Goal: Check status: Check status

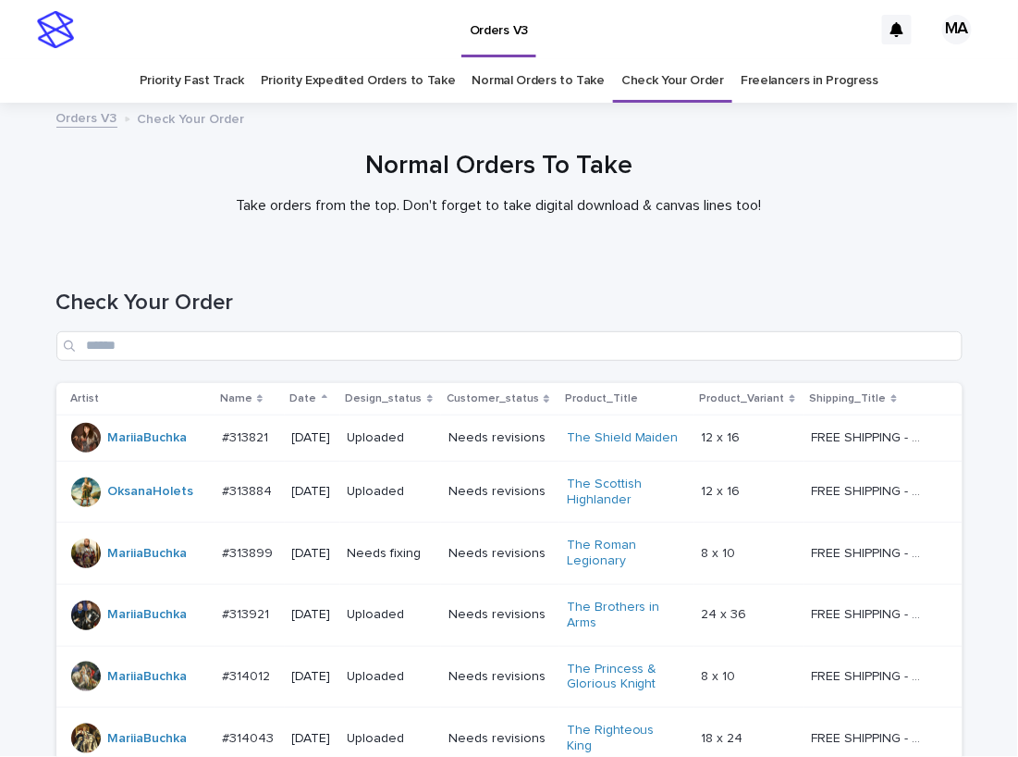
scroll to position [1270, 0]
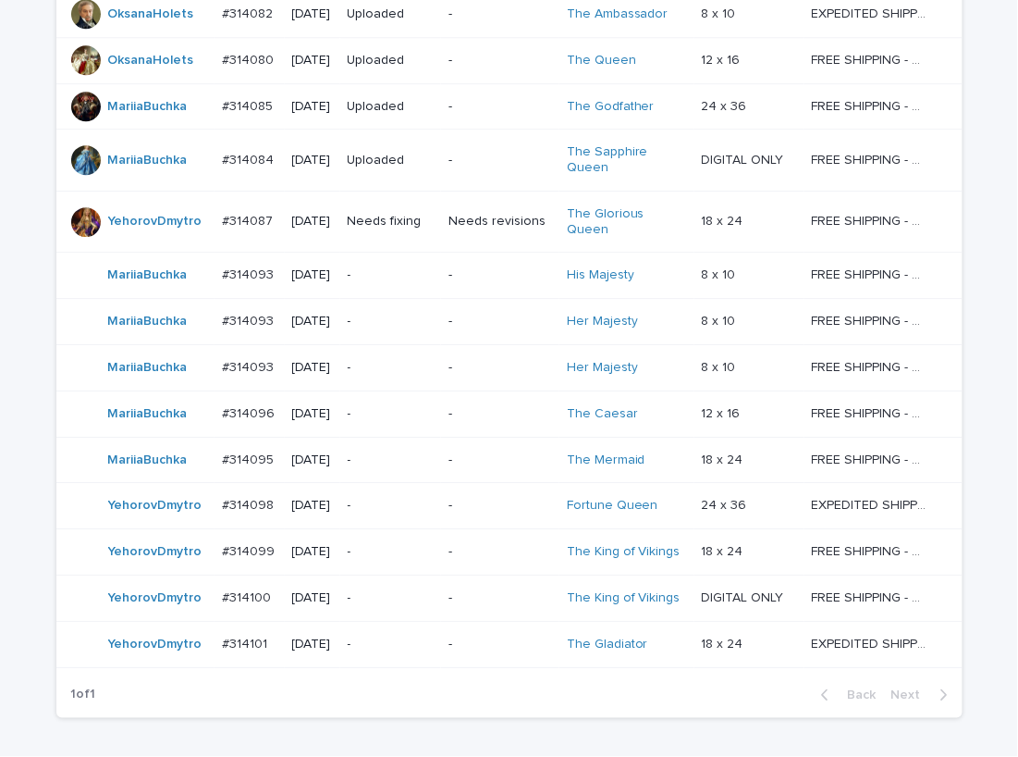
click at [404, 498] on p "-" at bounding box center [391, 506] width 87 height 16
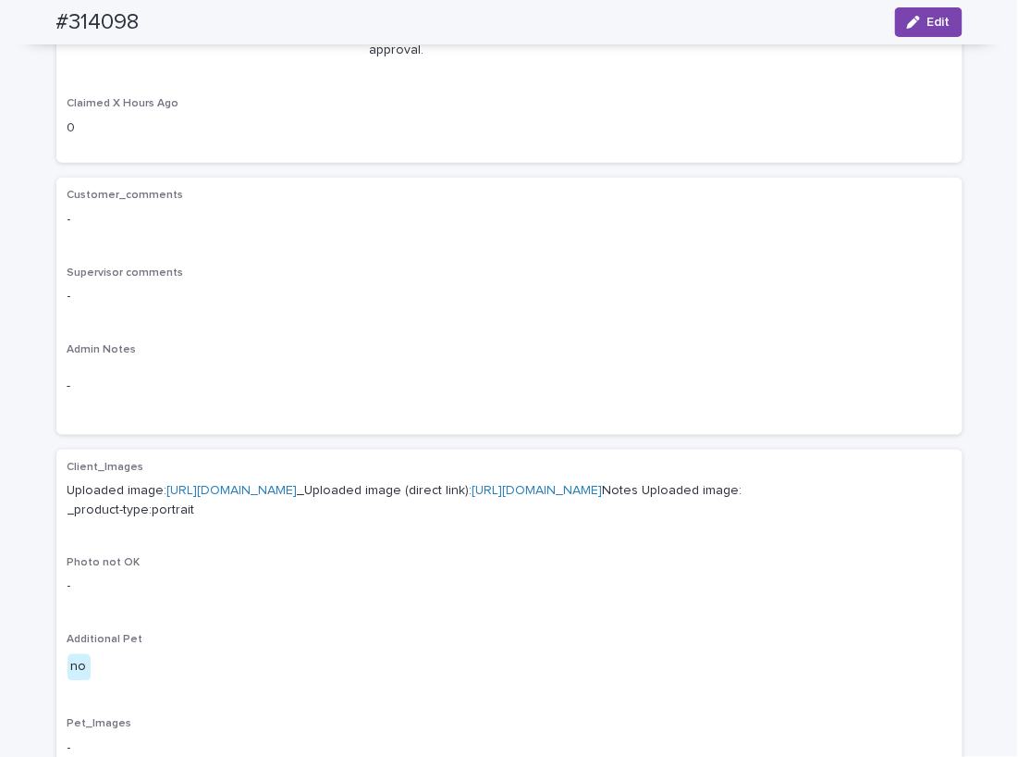
scroll to position [647, 0]
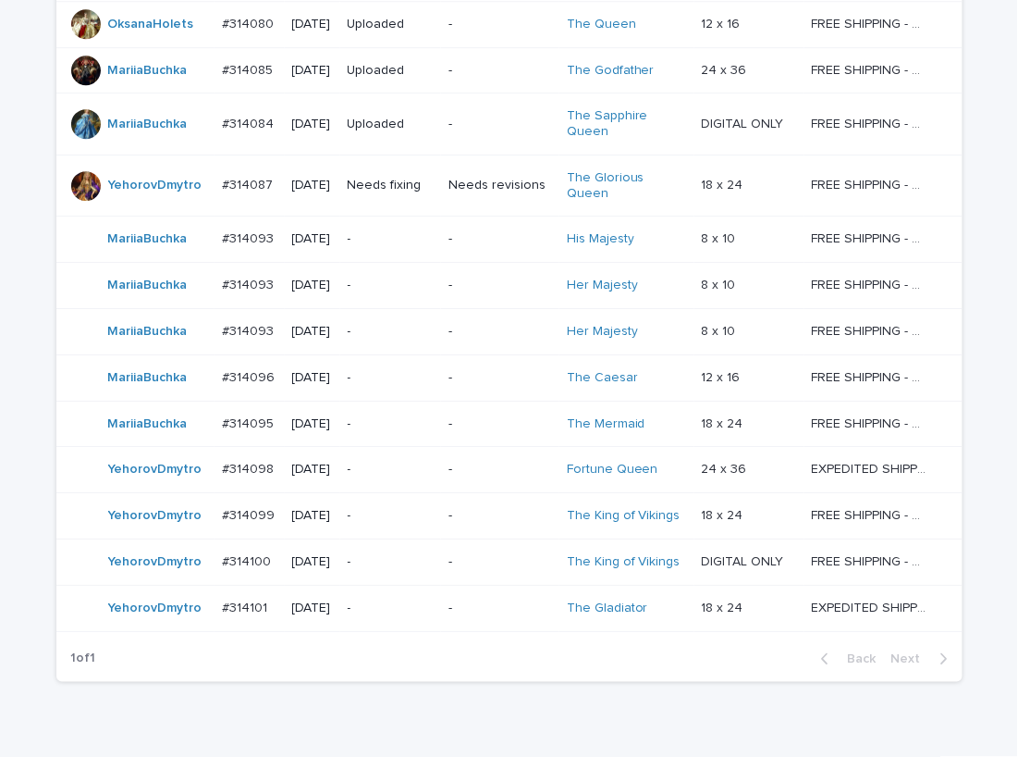
scroll to position [1317, 0]
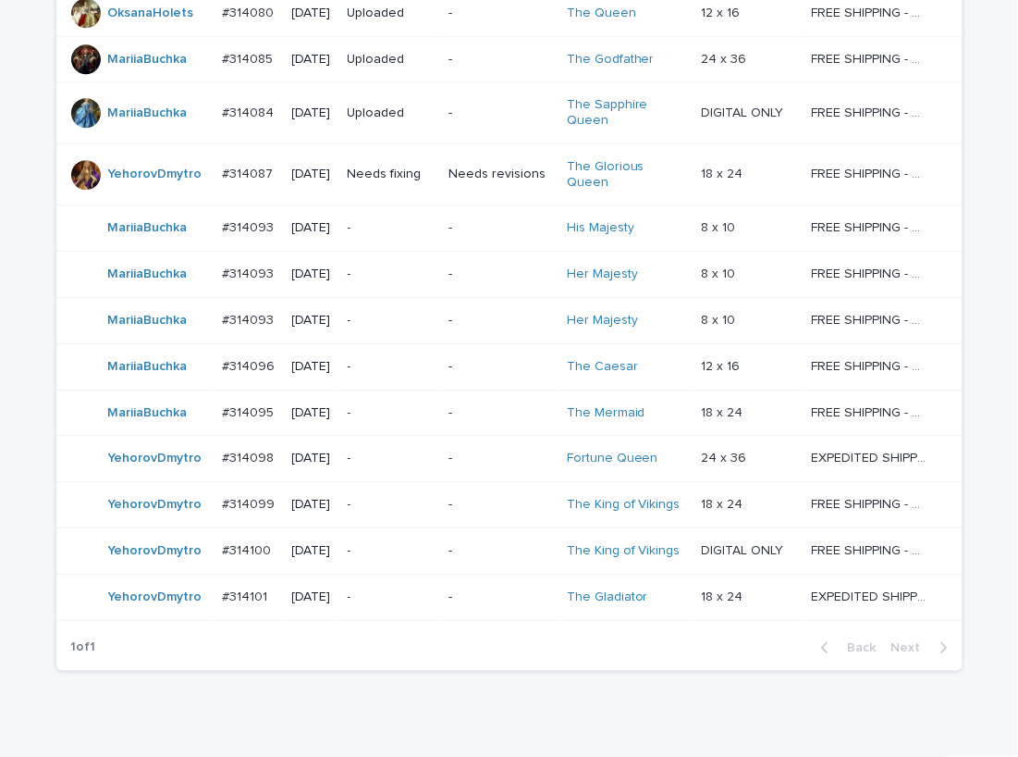
click at [392, 497] on p "-" at bounding box center [391, 505] width 87 height 16
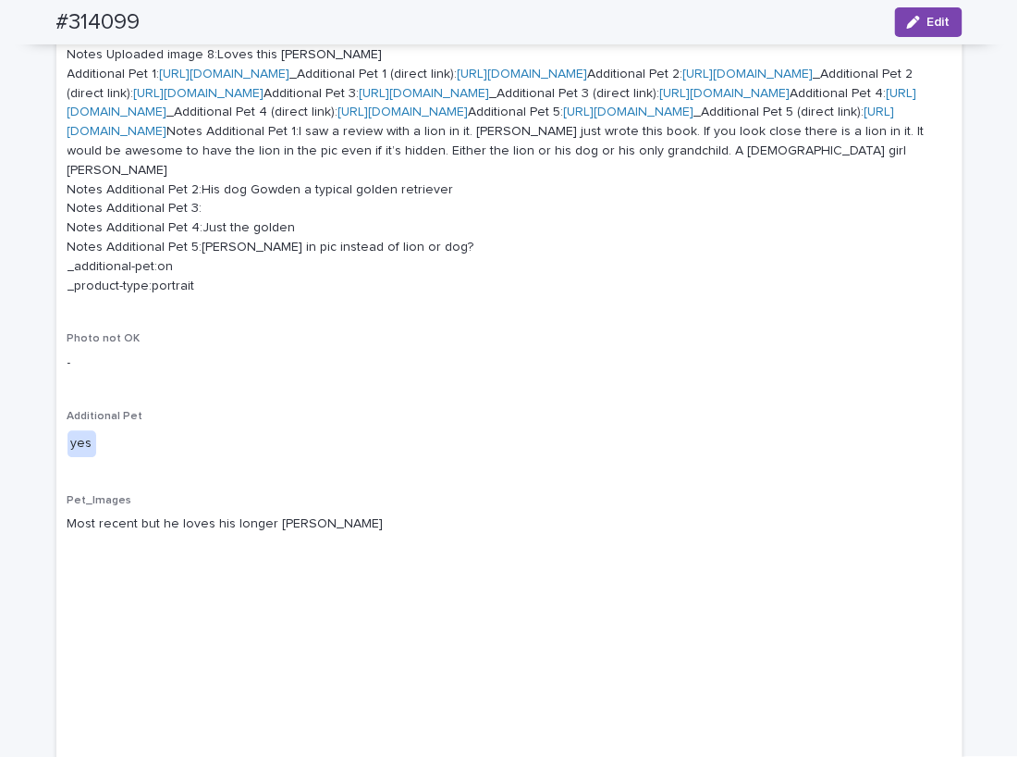
scroll to position [1295, 0]
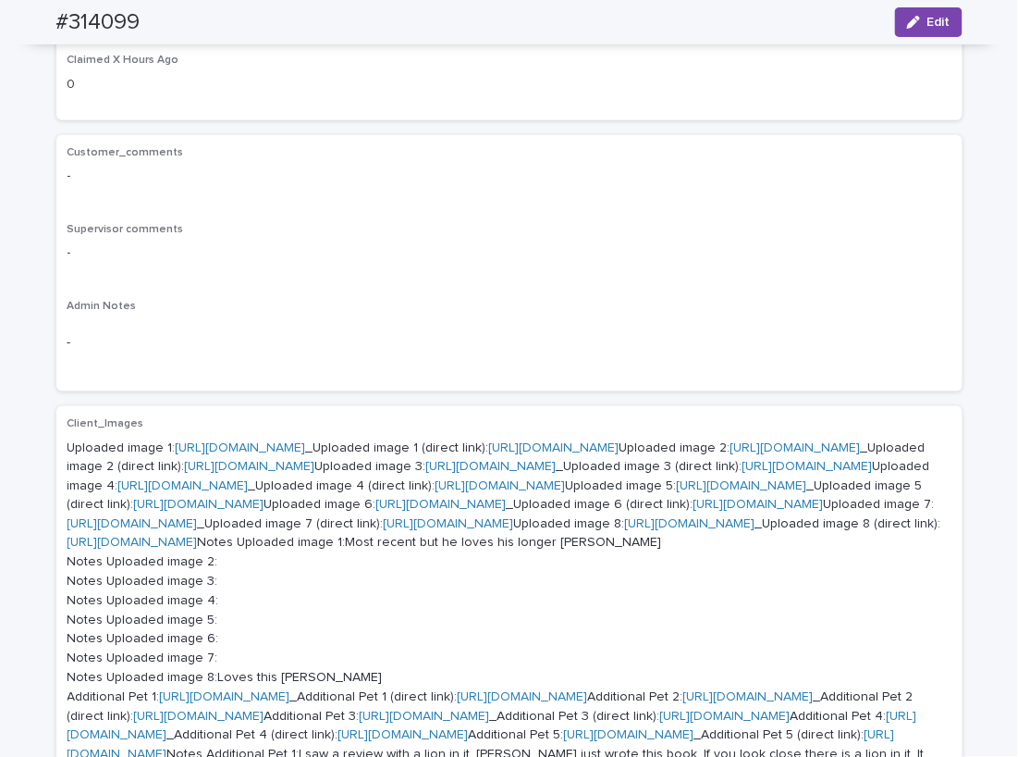
scroll to position [324, 0]
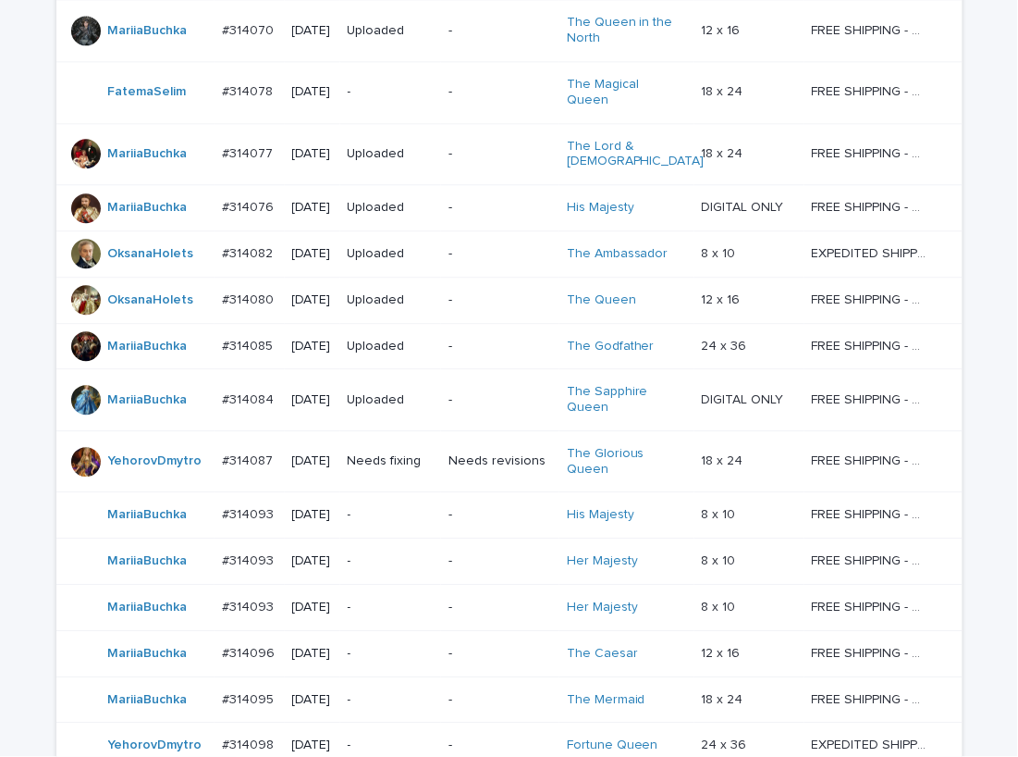
scroll to position [1317, 0]
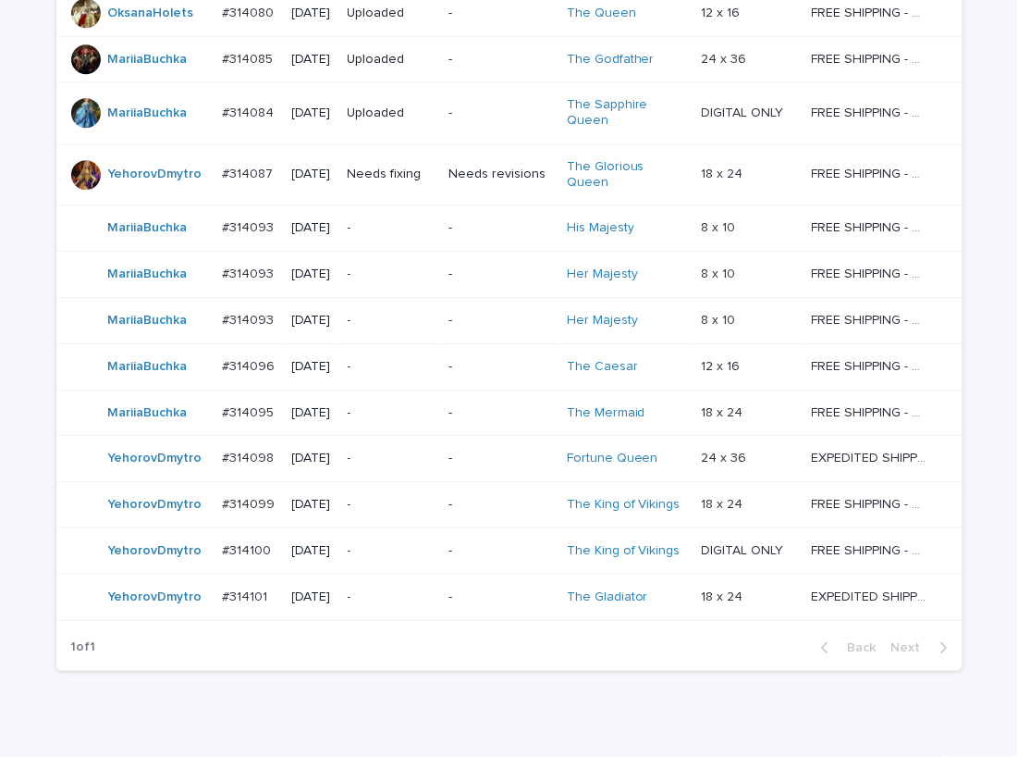
click at [399, 543] on p "-" at bounding box center [391, 551] width 87 height 16
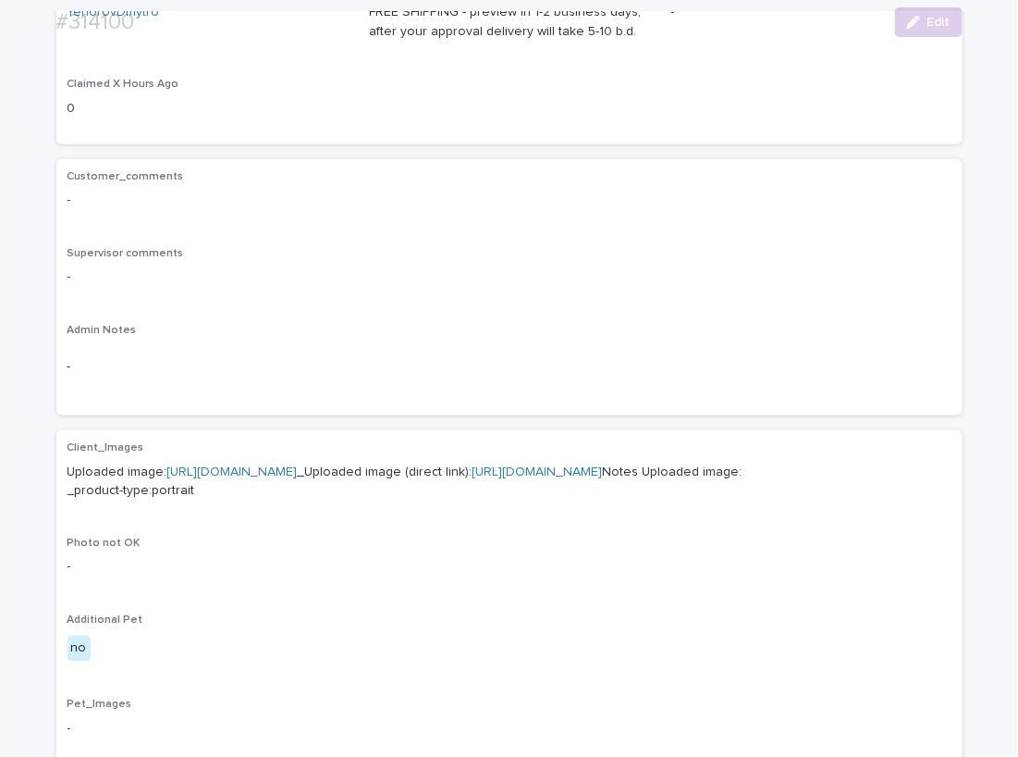
scroll to position [647, 0]
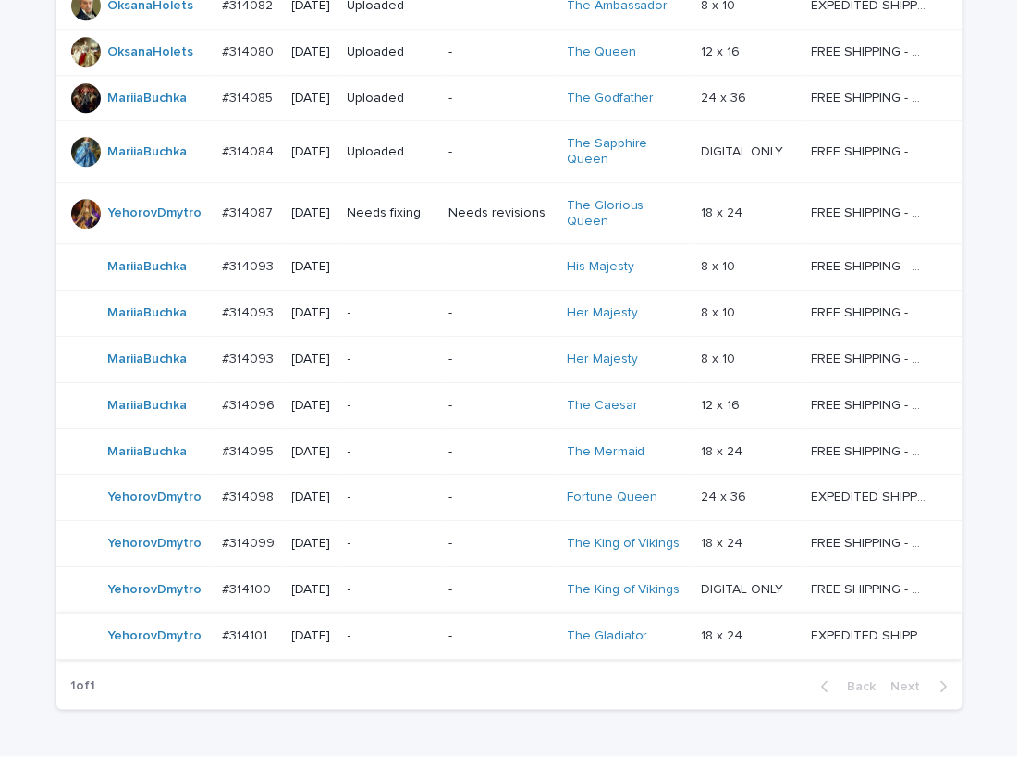
scroll to position [1317, 0]
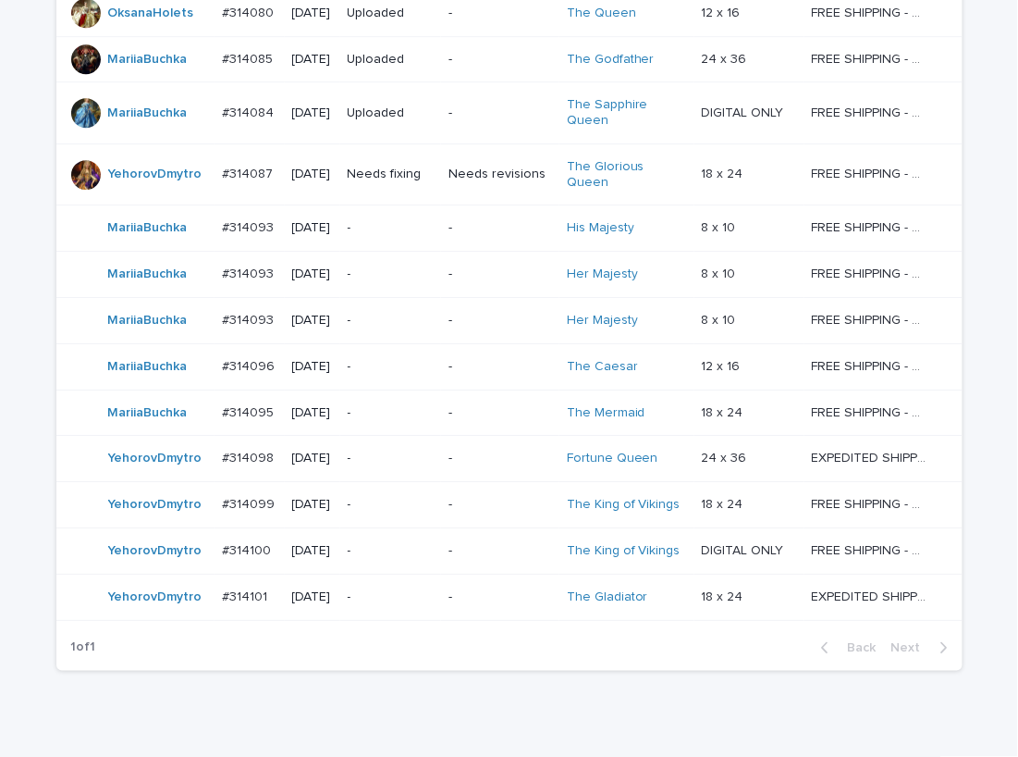
click at [413, 589] on p "-" at bounding box center [391, 597] width 87 height 16
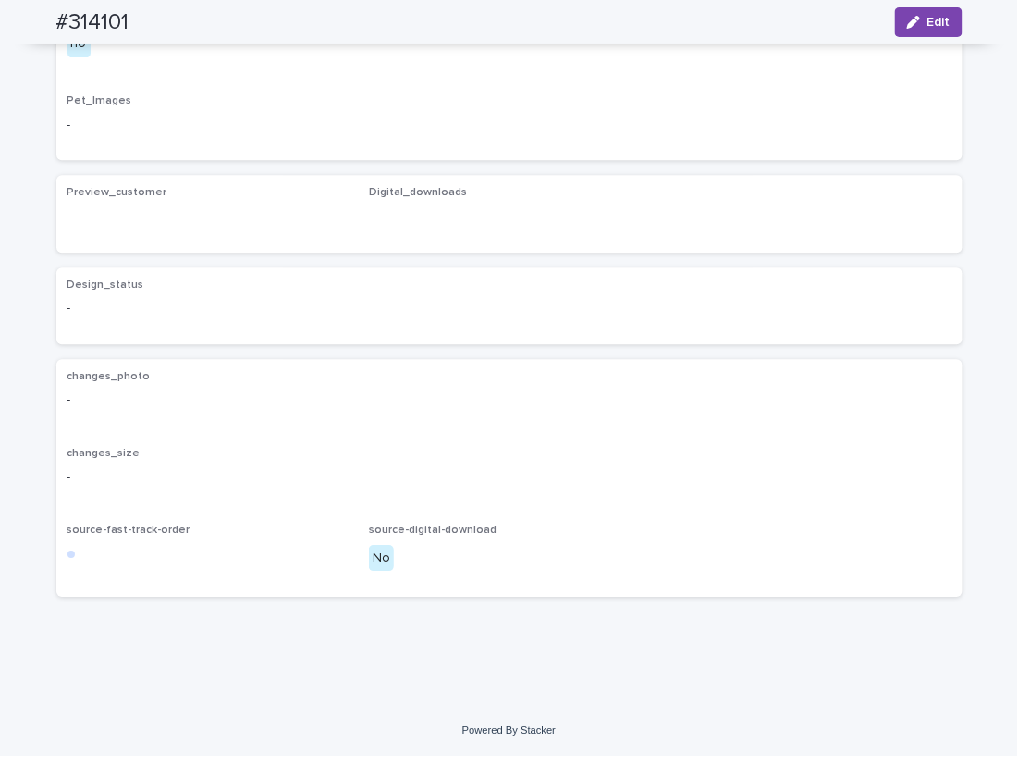
scroll to position [414, 0]
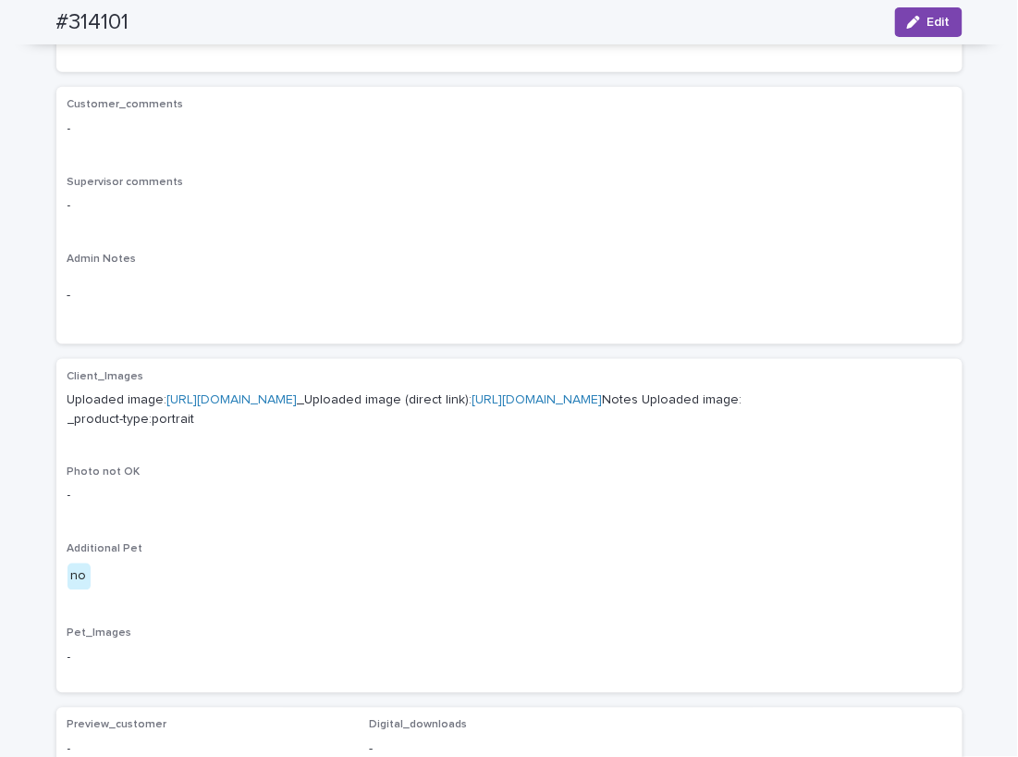
click at [298, 400] on link "https://cdn.shopify.com-uploadkit.app/s/files/1/0033/4807/0511/files/download.h…" at bounding box center [232, 399] width 130 height 13
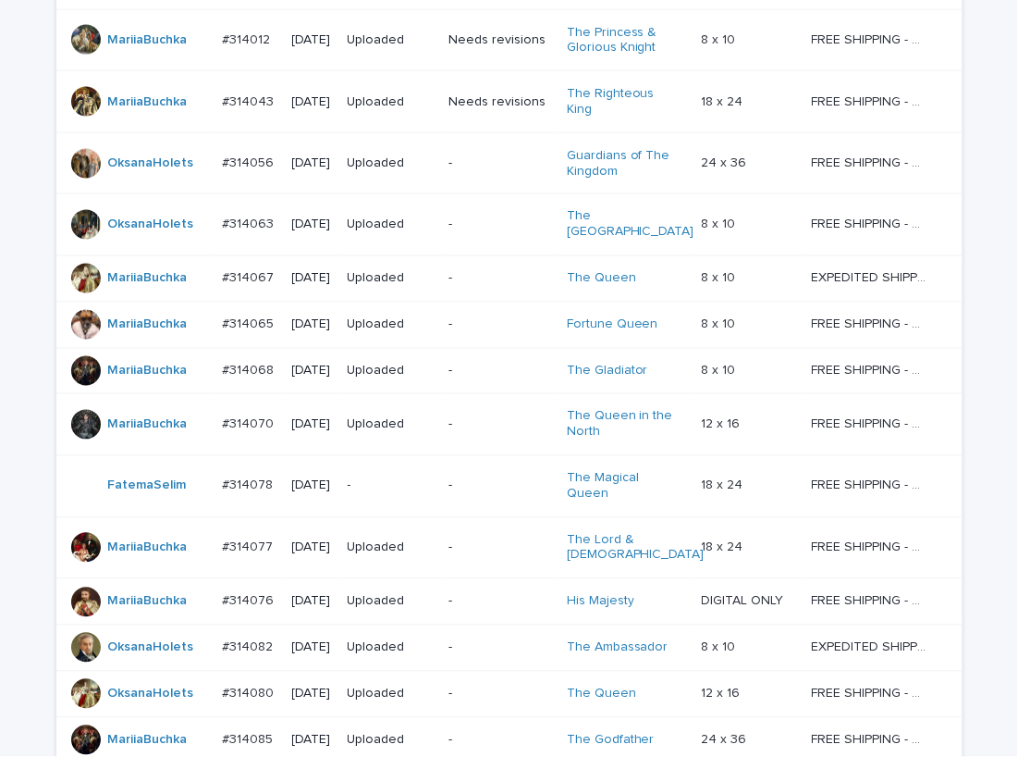
scroll to position [1317, 0]
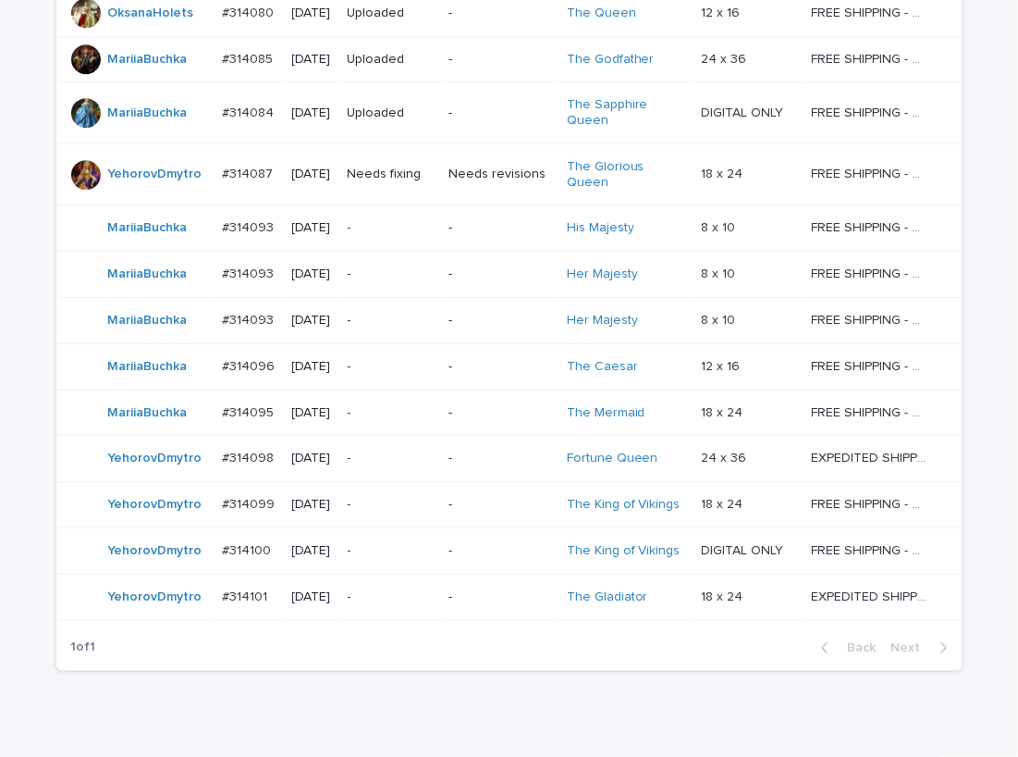
click at [399, 497] on p "-" at bounding box center [391, 505] width 87 height 16
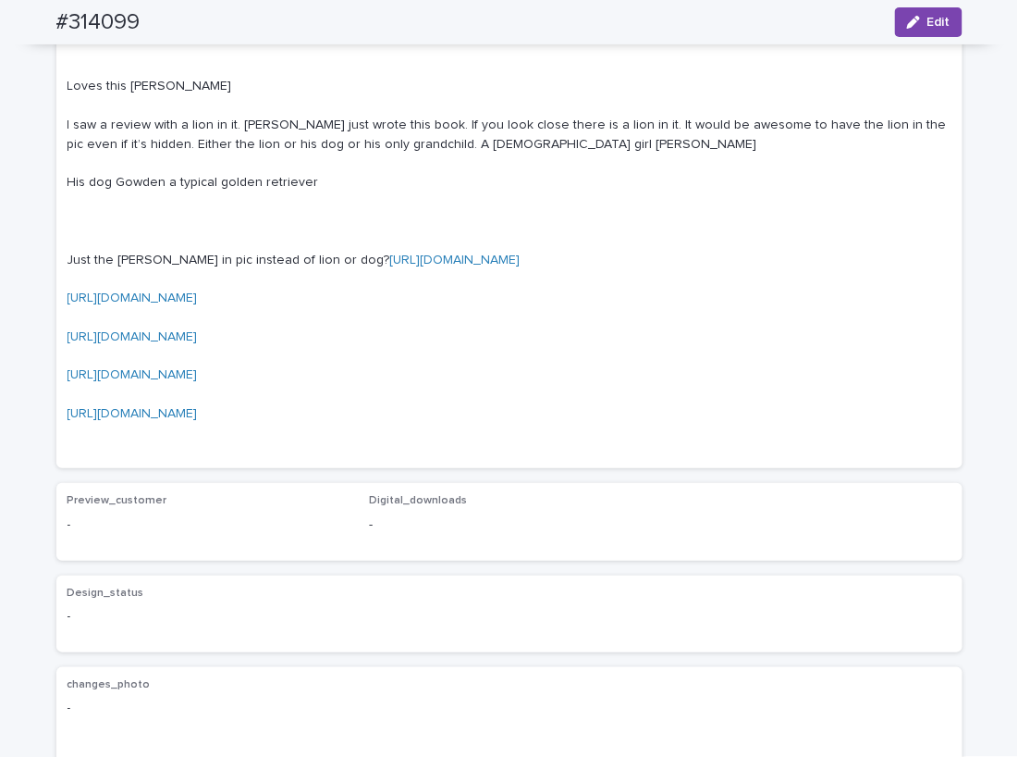
scroll to position [2002, 0]
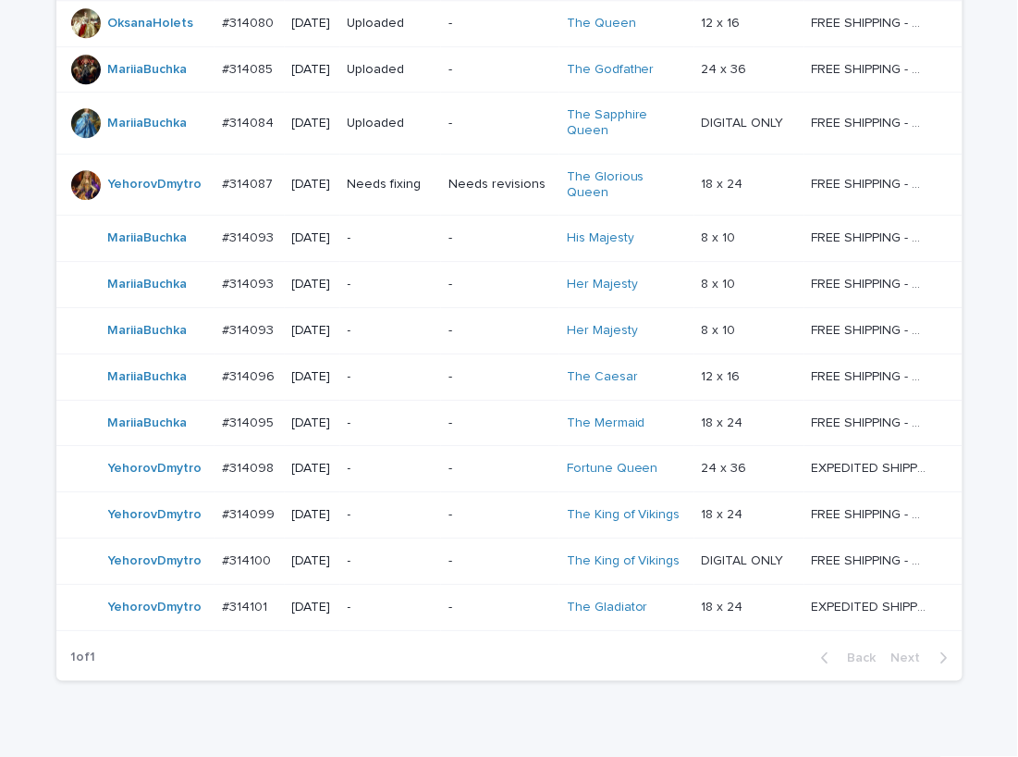
scroll to position [1317, 0]
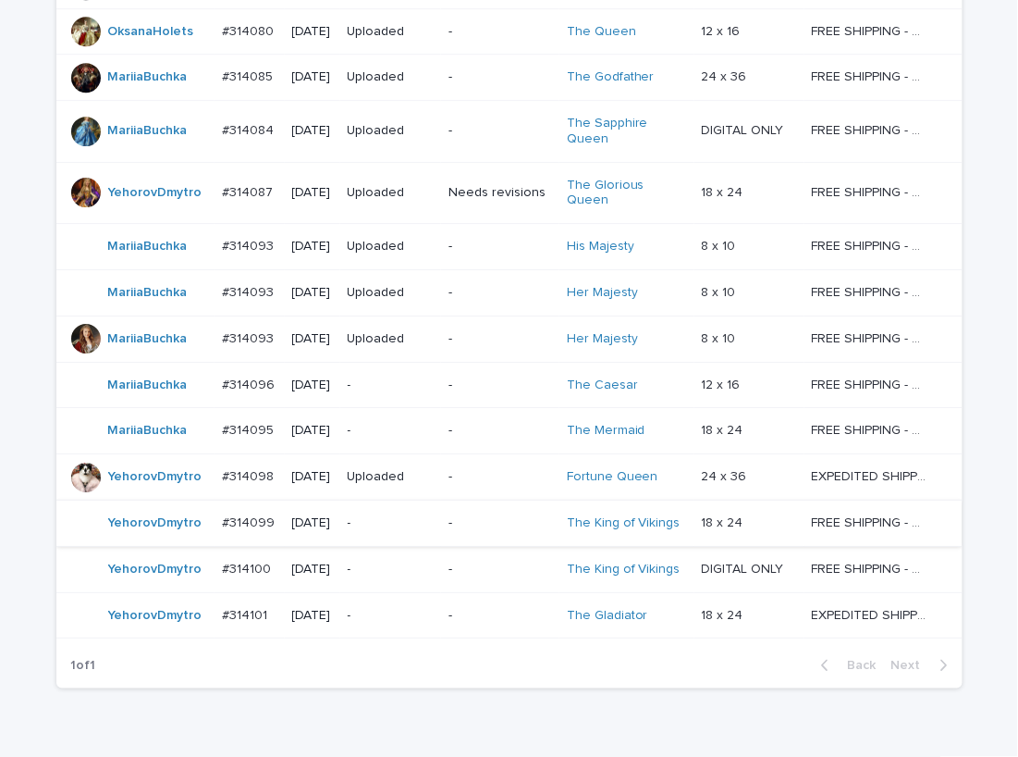
scroll to position [1363, 0]
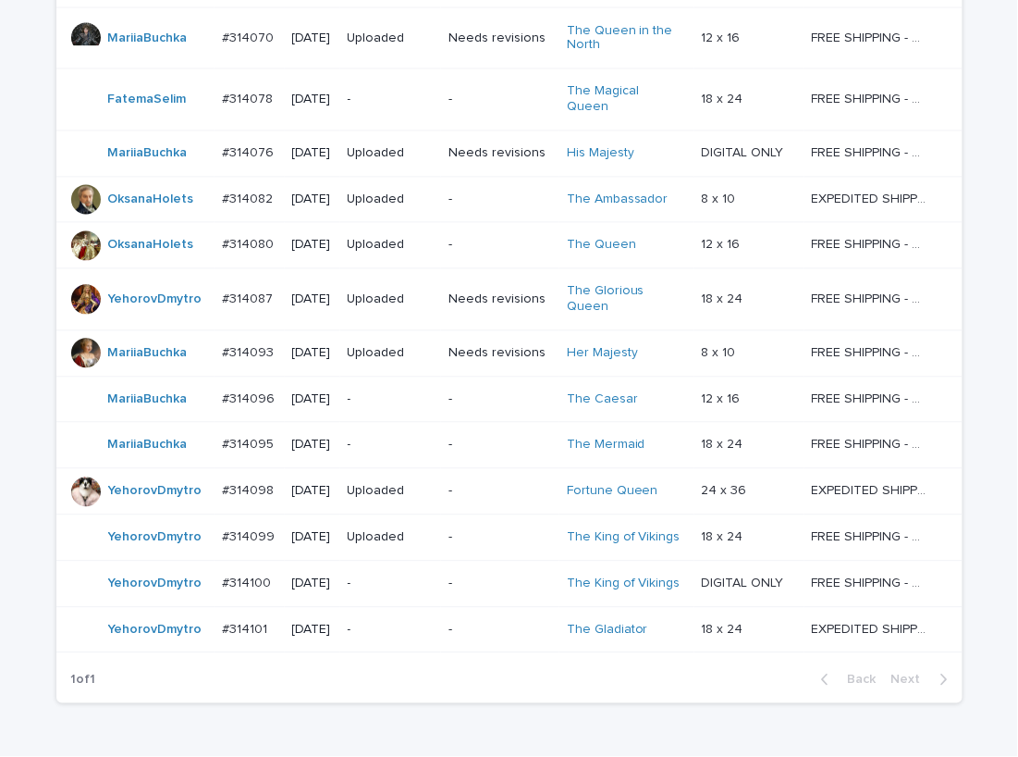
scroll to position [837, 0]
